Goal: Task Accomplishment & Management: Complete application form

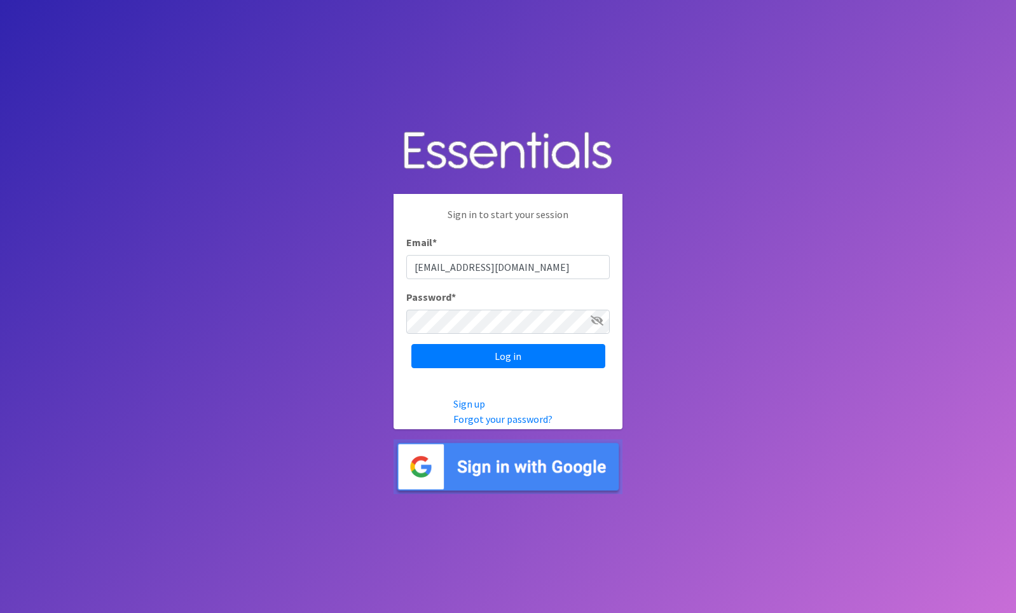
type input "[EMAIL_ADDRESS][DOMAIN_NAME]"
click at [501, 357] on input "Log in" at bounding box center [508, 356] width 194 height 24
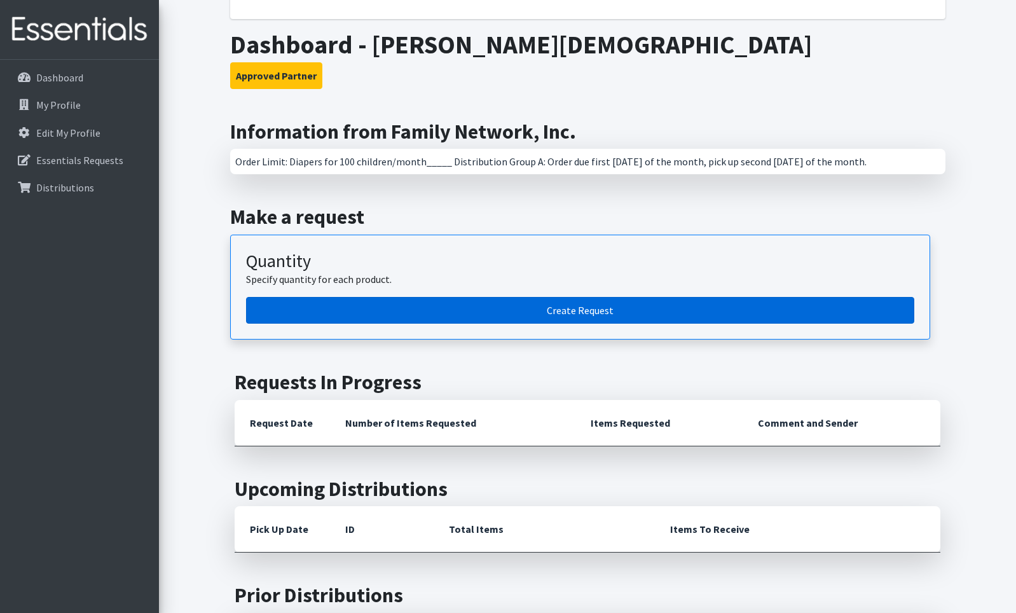
scroll to position [168, 0]
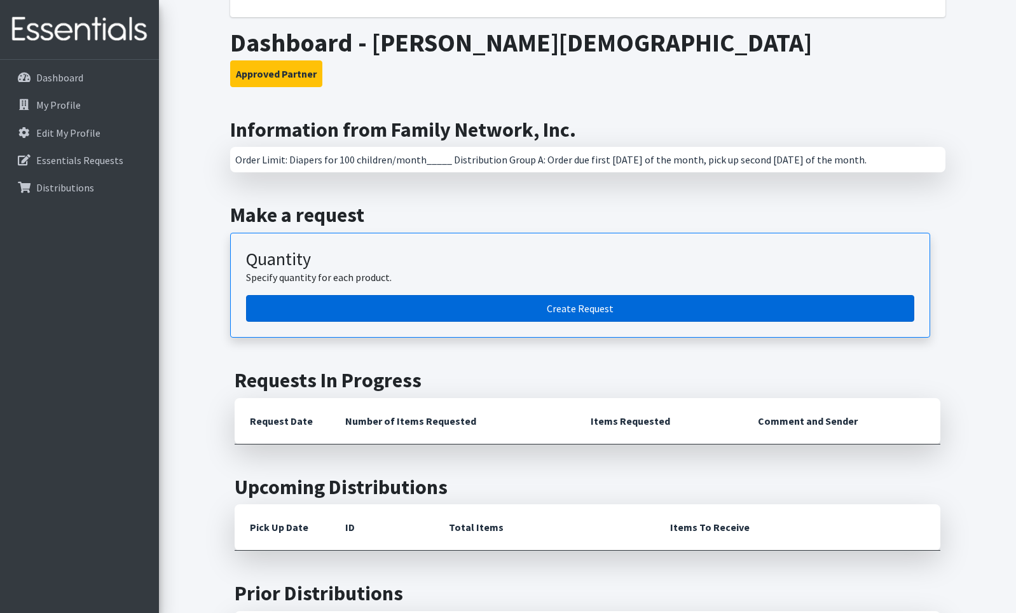
click at [580, 305] on link "Create Request" at bounding box center [580, 308] width 668 height 27
click at [552, 306] on link "Create Request" at bounding box center [580, 308] width 668 height 27
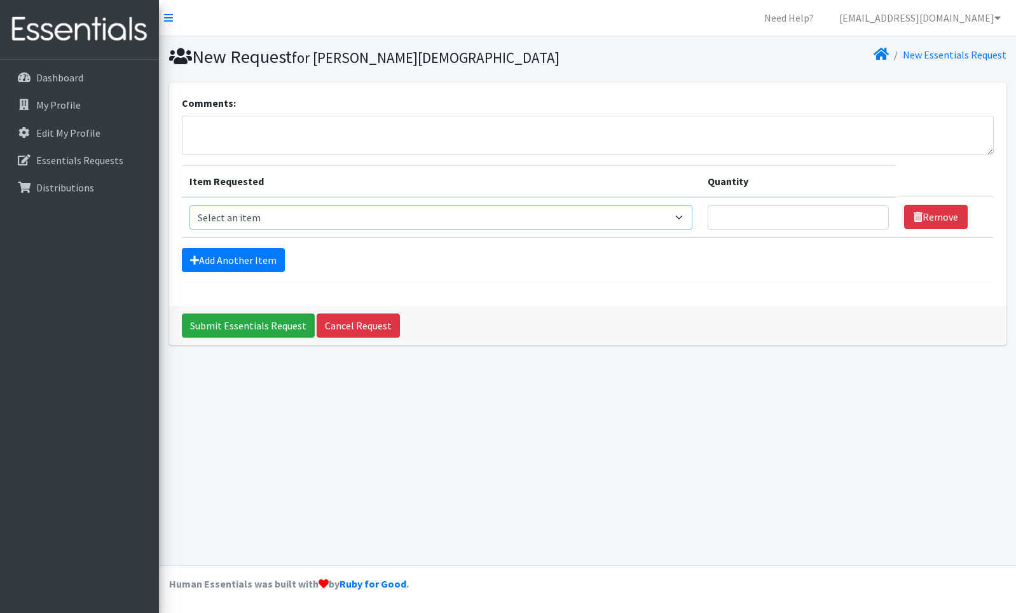
select select "4566"
click at [874, 219] on input "1" at bounding box center [797, 217] width 181 height 24
type input "150"
click at [235, 258] on link "Add Another Item" at bounding box center [233, 260] width 103 height 24
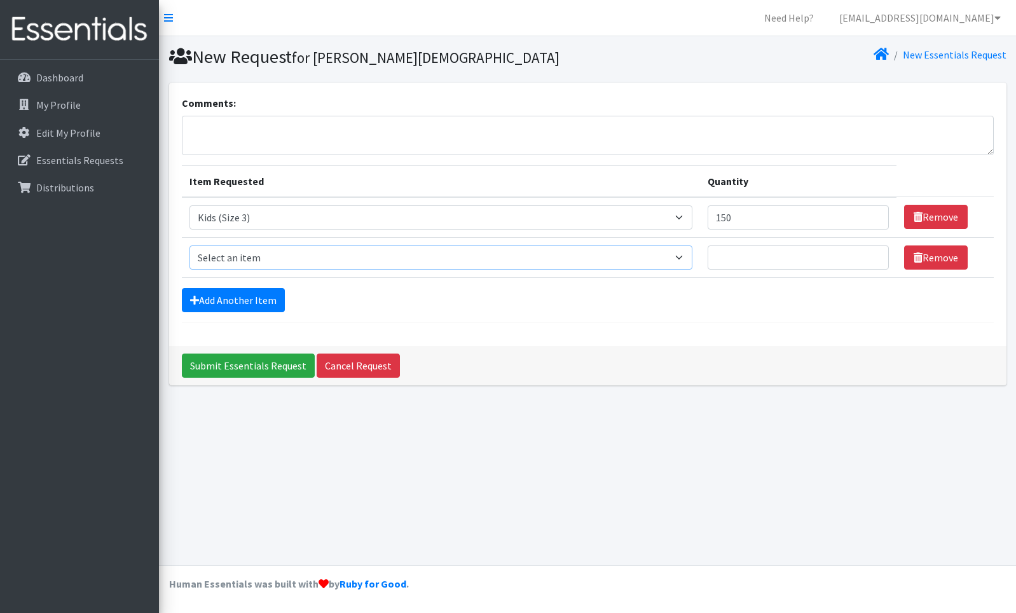
select select "4567"
click at [733, 258] on input "Quantity" at bounding box center [797, 257] width 181 height 24
type input "1"
type input "900"
click at [203, 296] on link "Add Another Item" at bounding box center [233, 300] width 103 height 24
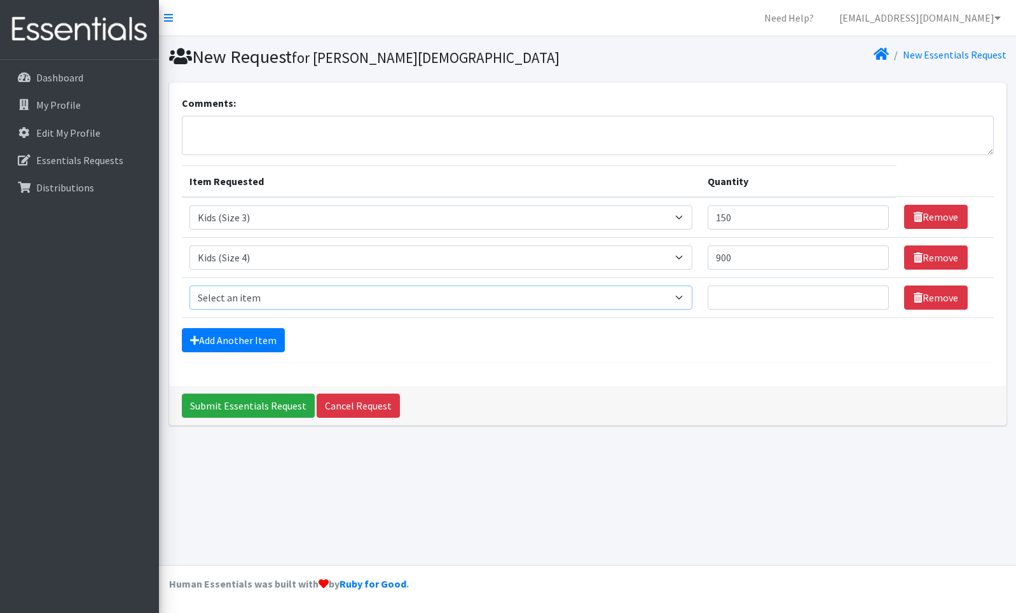
select select "4568"
click at [725, 296] on input "Quantity" at bounding box center [797, 297] width 181 height 24
type input "1050"
click at [212, 339] on link "Add Another Item" at bounding box center [233, 340] width 103 height 24
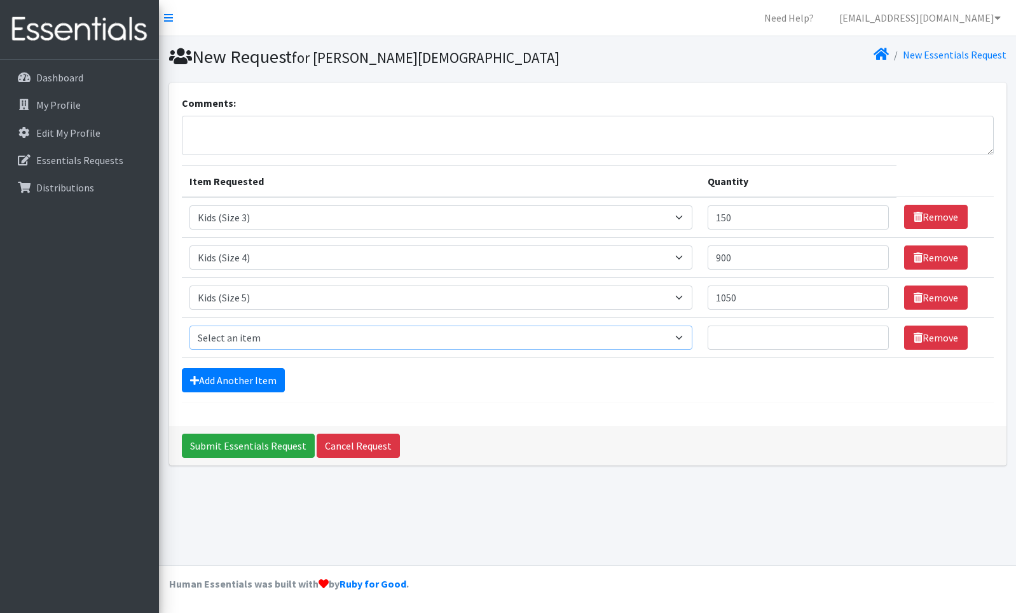
select select "4572"
click at [730, 342] on input "Quantity" at bounding box center [797, 337] width 181 height 24
type input "2000"
click at [198, 380] on icon at bounding box center [194, 380] width 9 height 10
click at [198, 379] on icon at bounding box center [194, 380] width 9 height 10
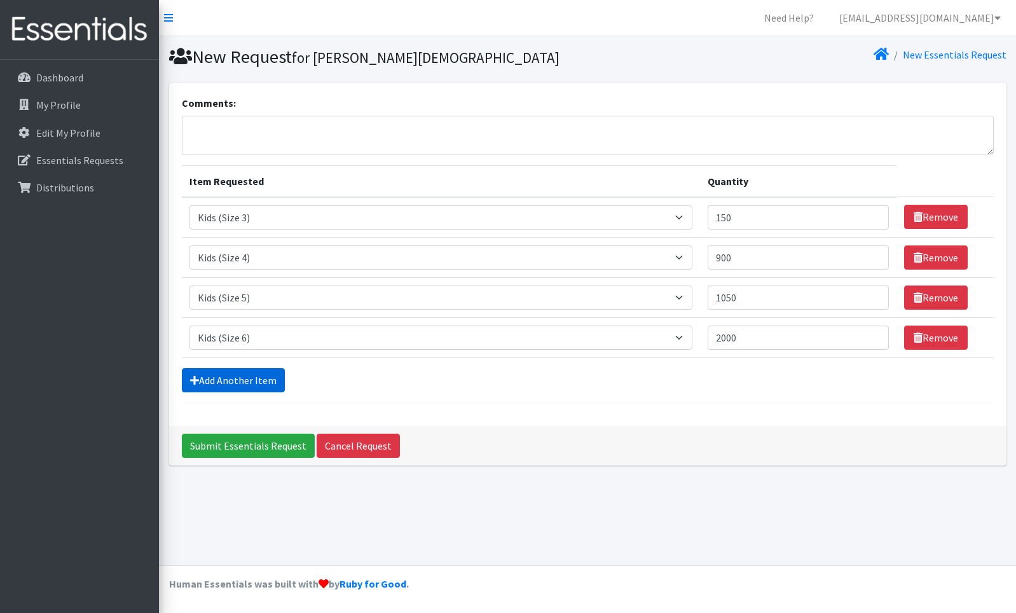
click at [228, 378] on link "Add Another Item" at bounding box center [233, 380] width 103 height 24
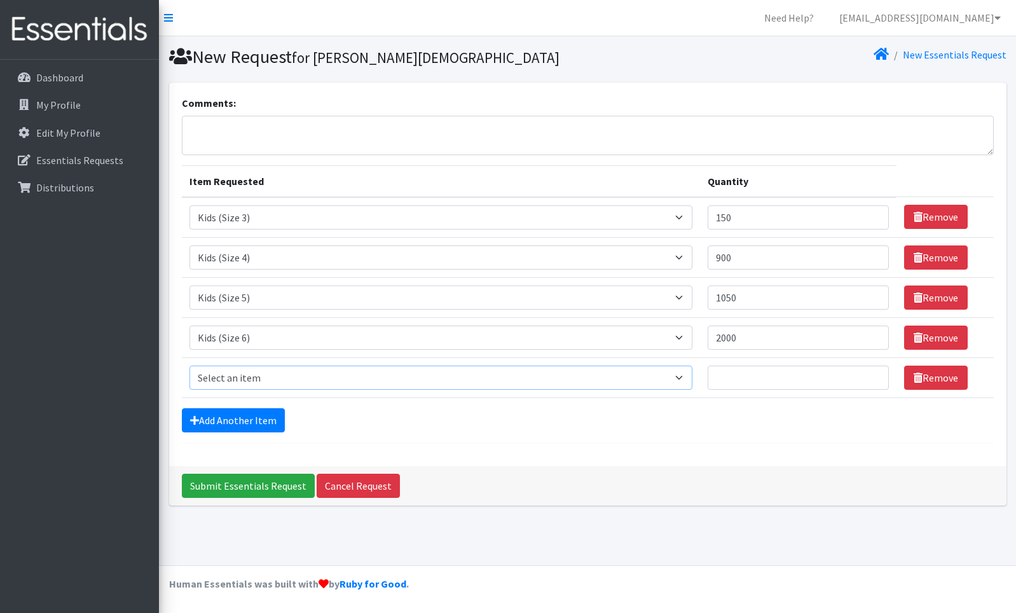
select select "13208"
click at [738, 374] on input "Quantity" at bounding box center [797, 377] width 181 height 24
type input "900"
click at [200, 414] on link "Add Another Item" at bounding box center [233, 420] width 103 height 24
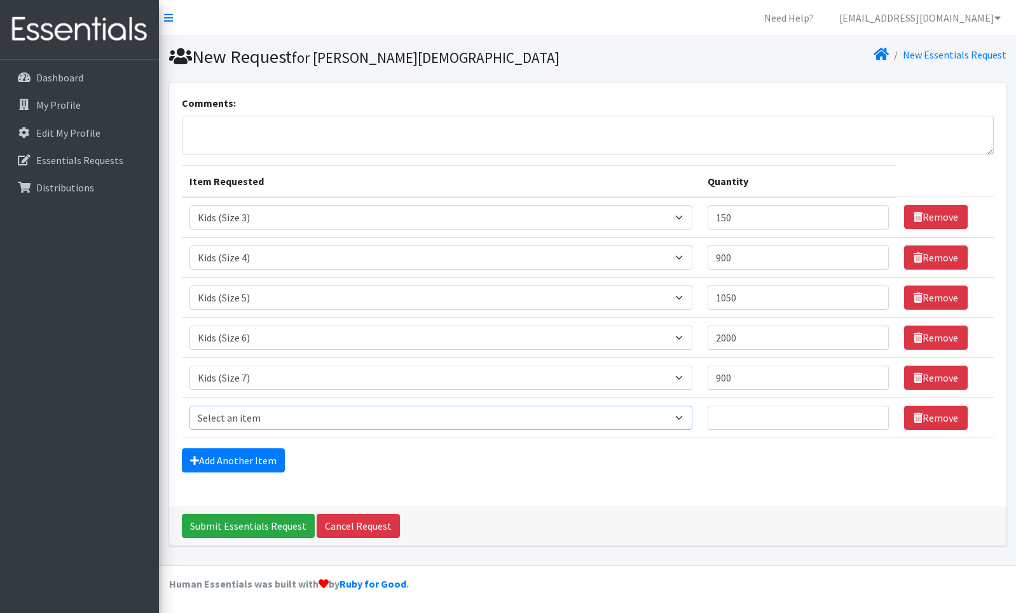
select select "4558"
click at [732, 417] on input "Quantity" at bounding box center [797, 417] width 181 height 24
type input "100"
click at [200, 455] on link "Add Another Item" at bounding box center [233, 460] width 103 height 24
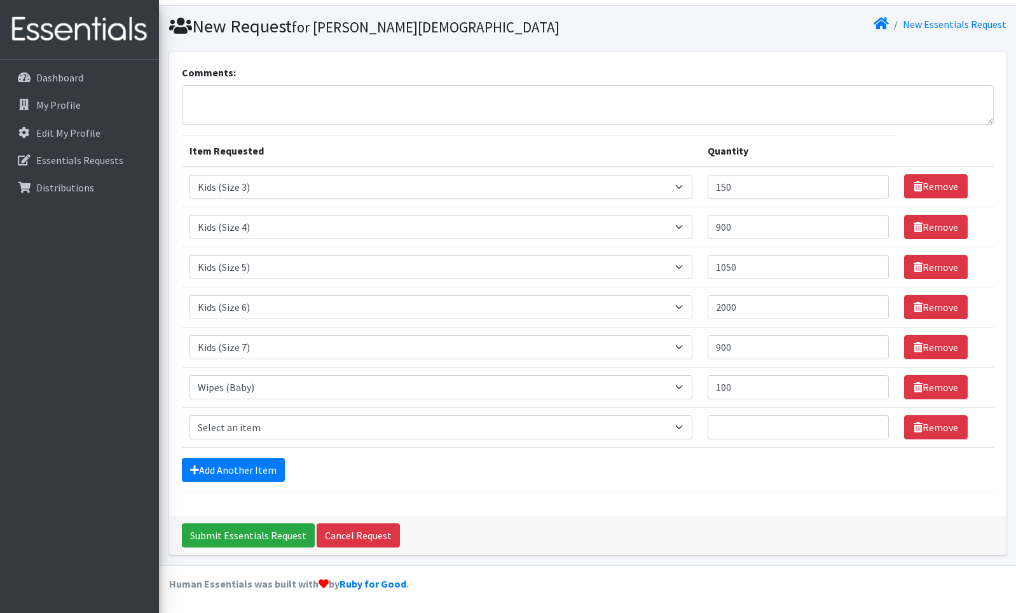
scroll to position [30, 0]
select select "15032"
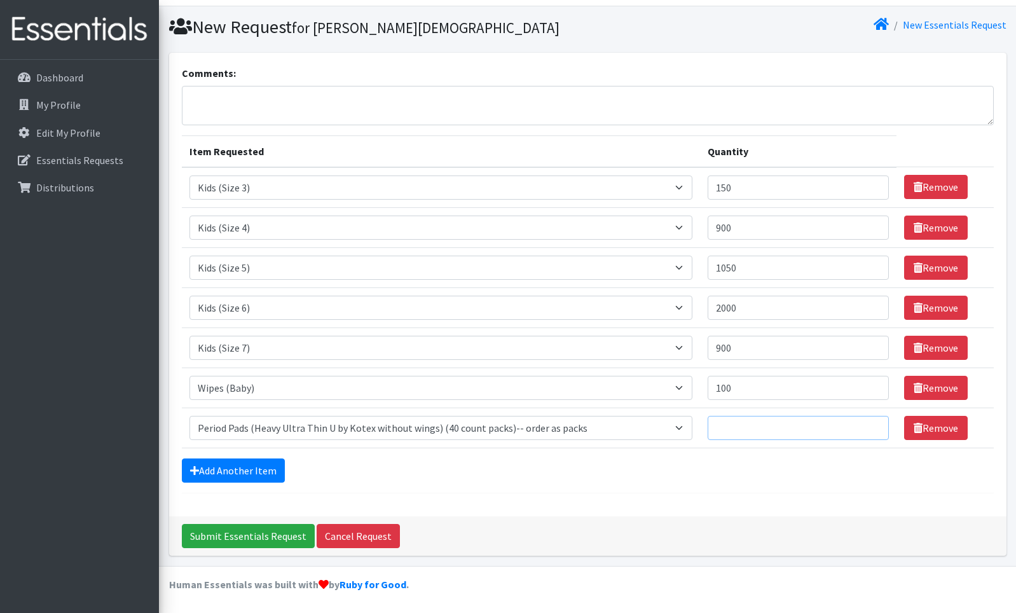
type input "1"
click at [873, 428] on input "1" at bounding box center [797, 428] width 181 height 24
click at [252, 533] on input "Submit Essentials Request" at bounding box center [248, 536] width 133 height 24
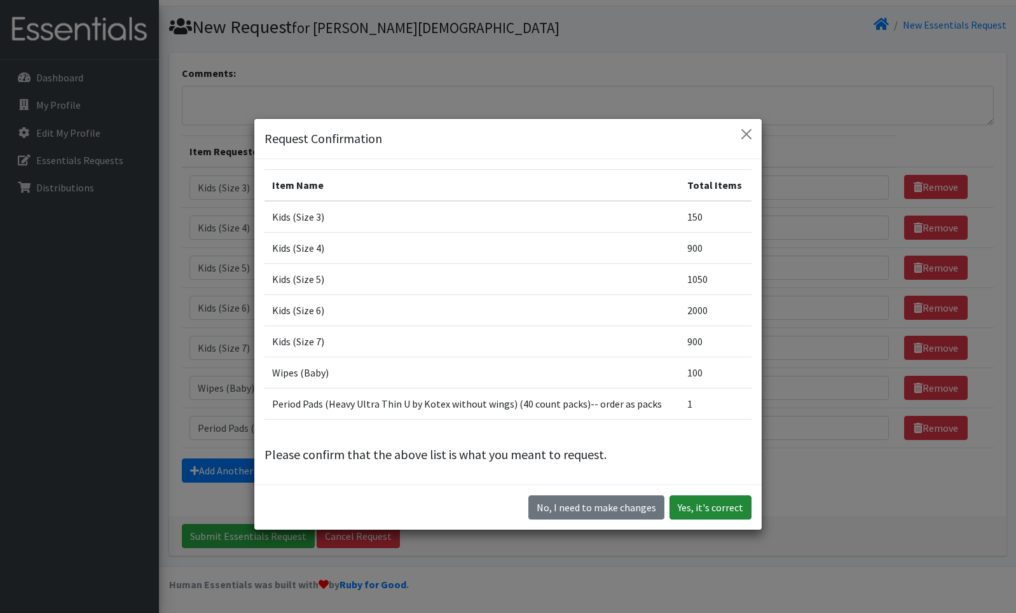
click at [724, 507] on button "Yes, it's correct" at bounding box center [710, 507] width 82 height 24
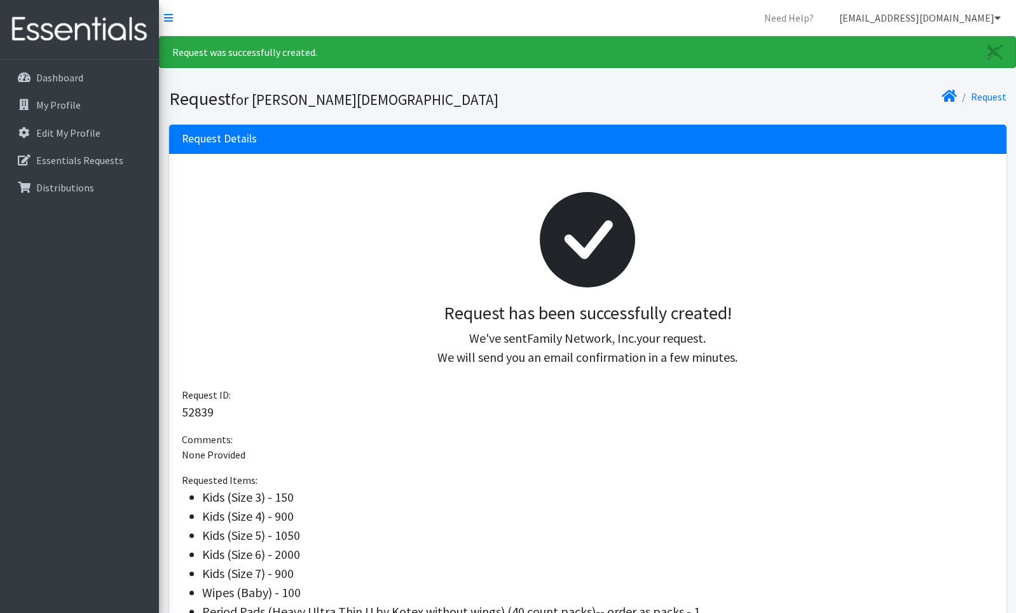
click at [998, 17] on icon at bounding box center [997, 18] width 6 height 10
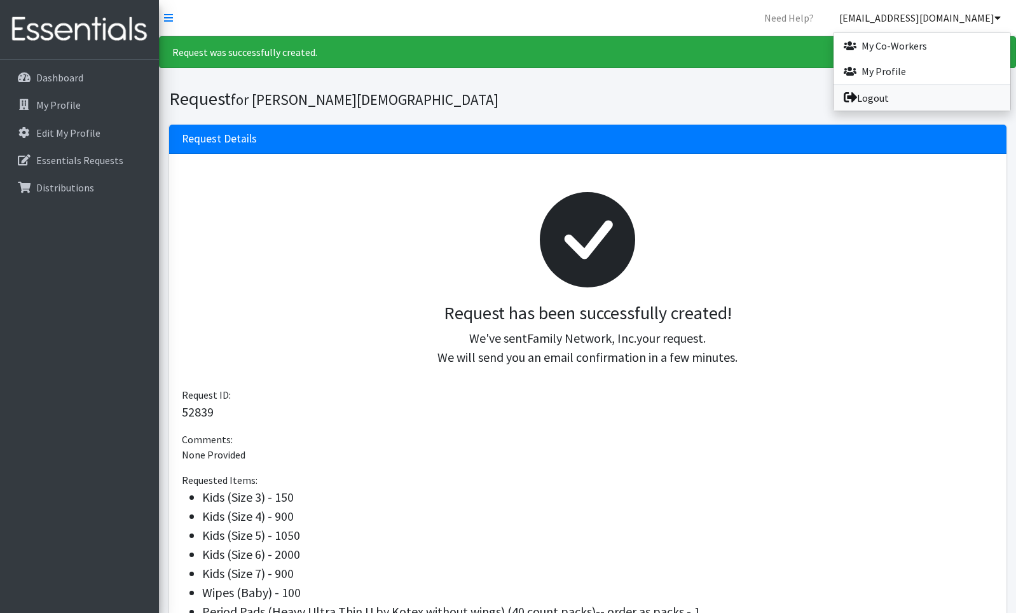
click at [884, 101] on link "Logout" at bounding box center [921, 97] width 177 height 25
